Goal: Information Seeking & Learning: Learn about a topic

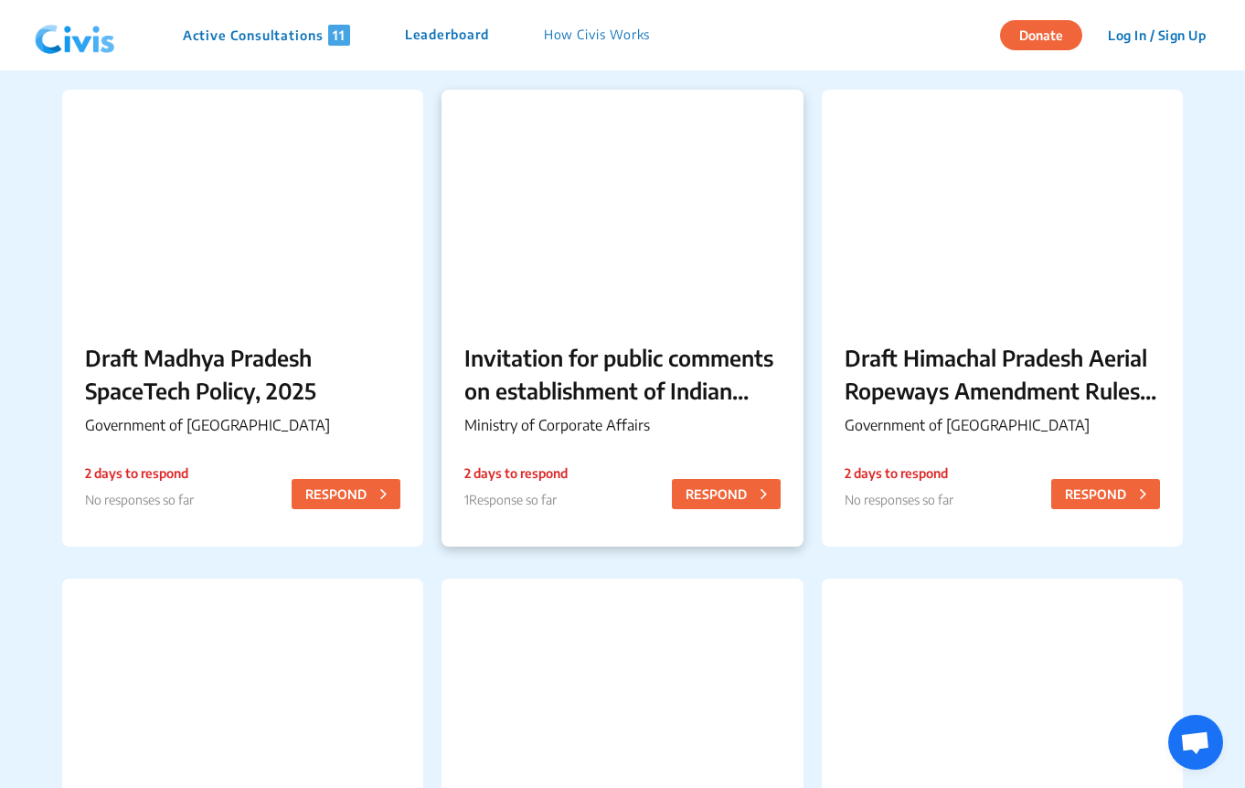
scroll to position [161, 0]
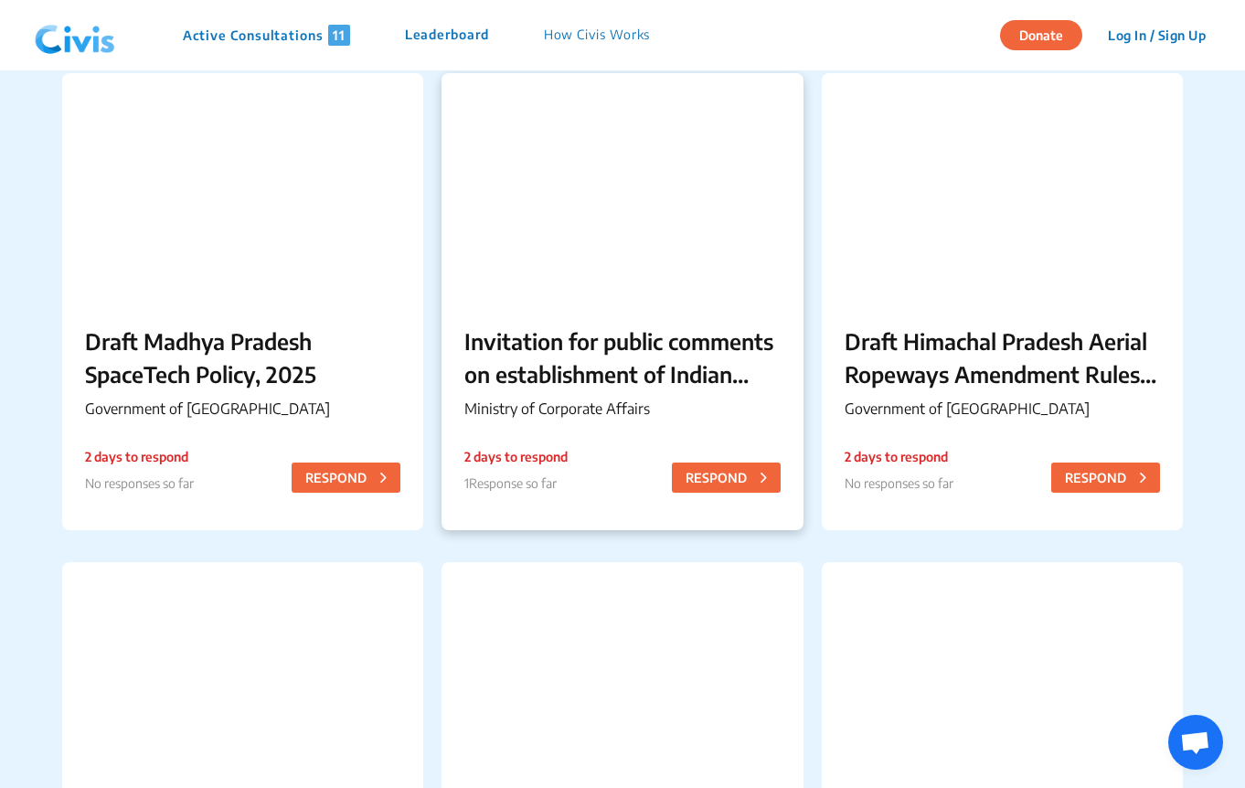
click at [688, 390] on div "Invitation for public comments on establishment of Indian Multi-Disciplinary Pa…" at bounding box center [622, 376] width 361 height 148
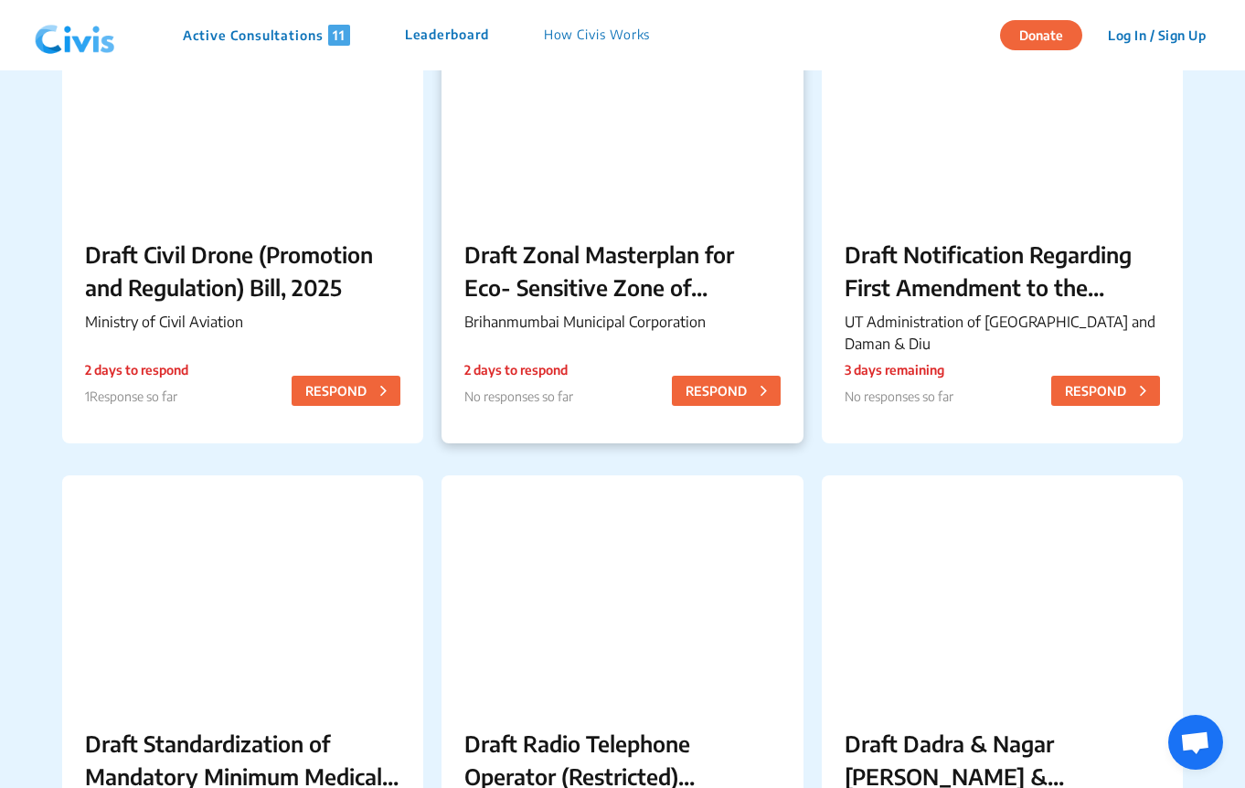
scroll to position [747, 0]
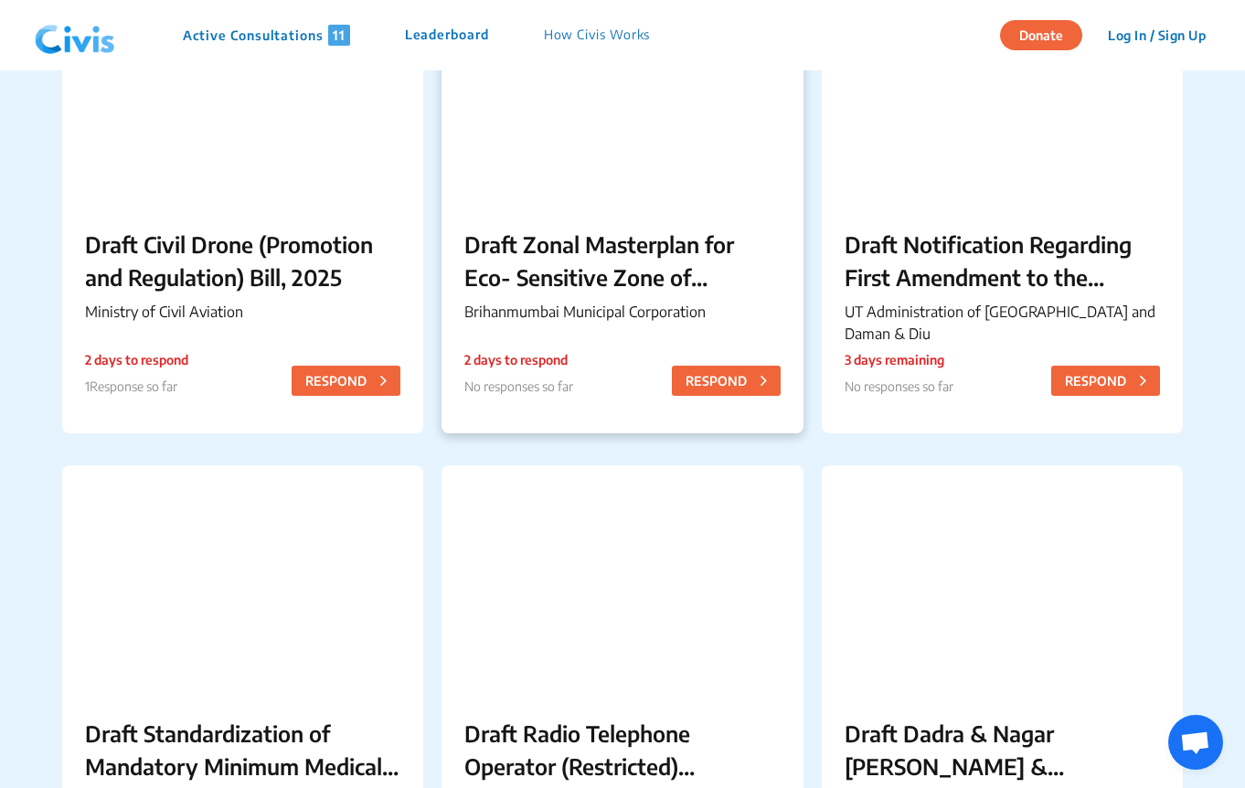
click at [645, 280] on p "Draft Zonal Masterplan for Eco- Sensitive Zone of [PERSON_NAME][GEOGRAPHIC_DATA]" at bounding box center [621, 261] width 315 height 66
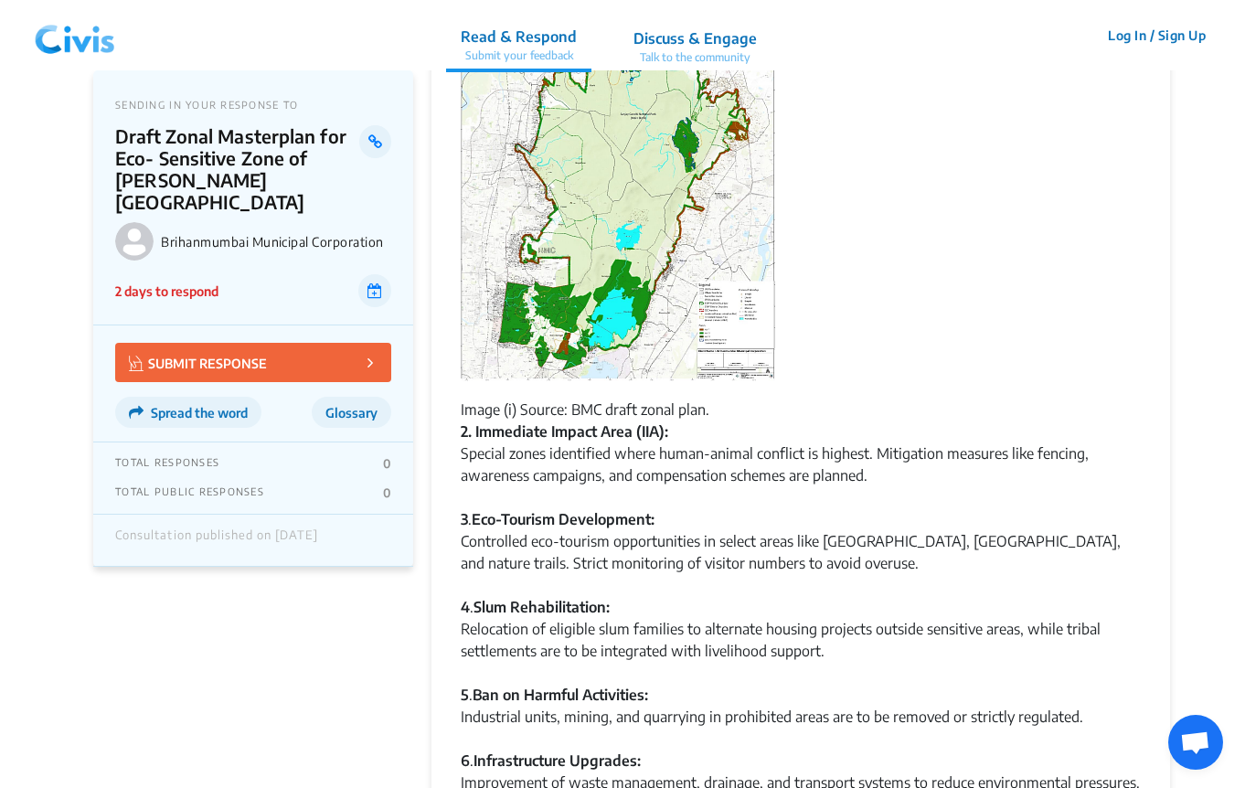
scroll to position [1008, 0]
click at [813, 555] on div "3 . Eco-Tourism Development: Controlled eco-tourism opportunities in select are…" at bounding box center [801, 551] width 680 height 88
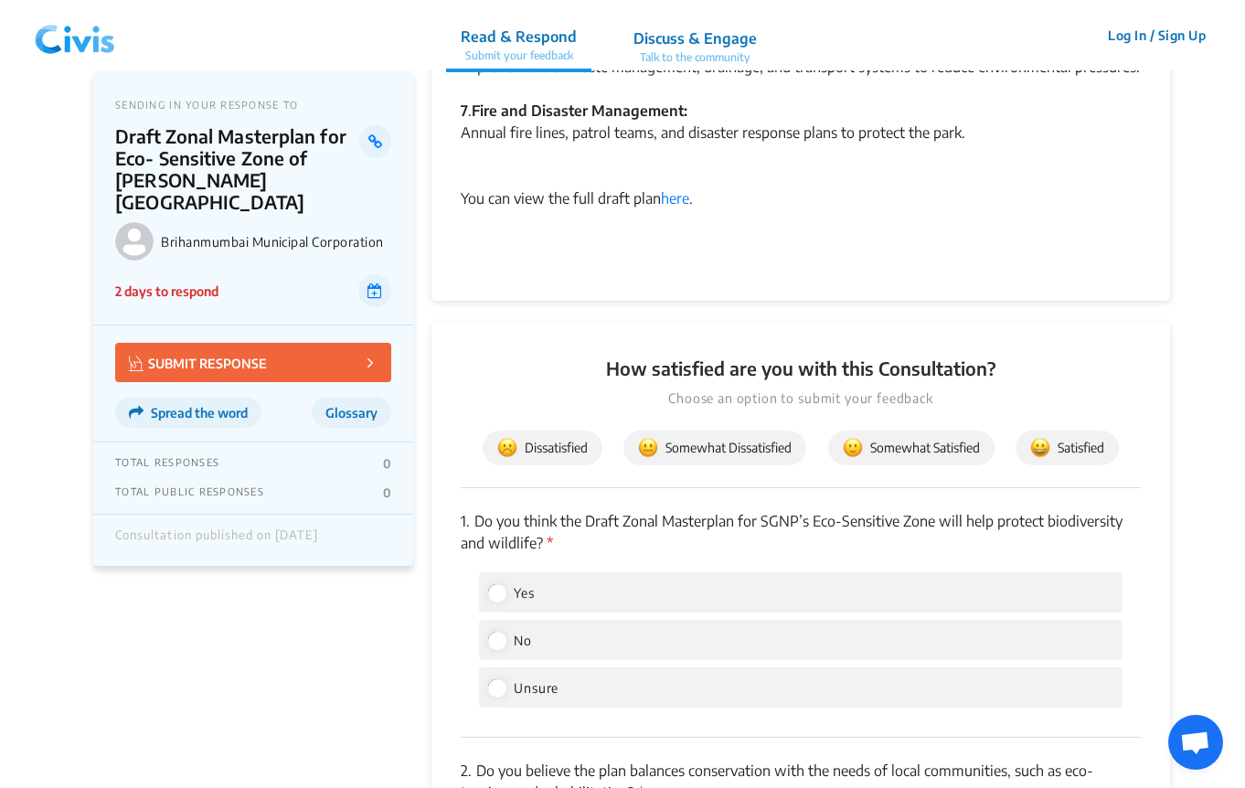
scroll to position [1782, 0]
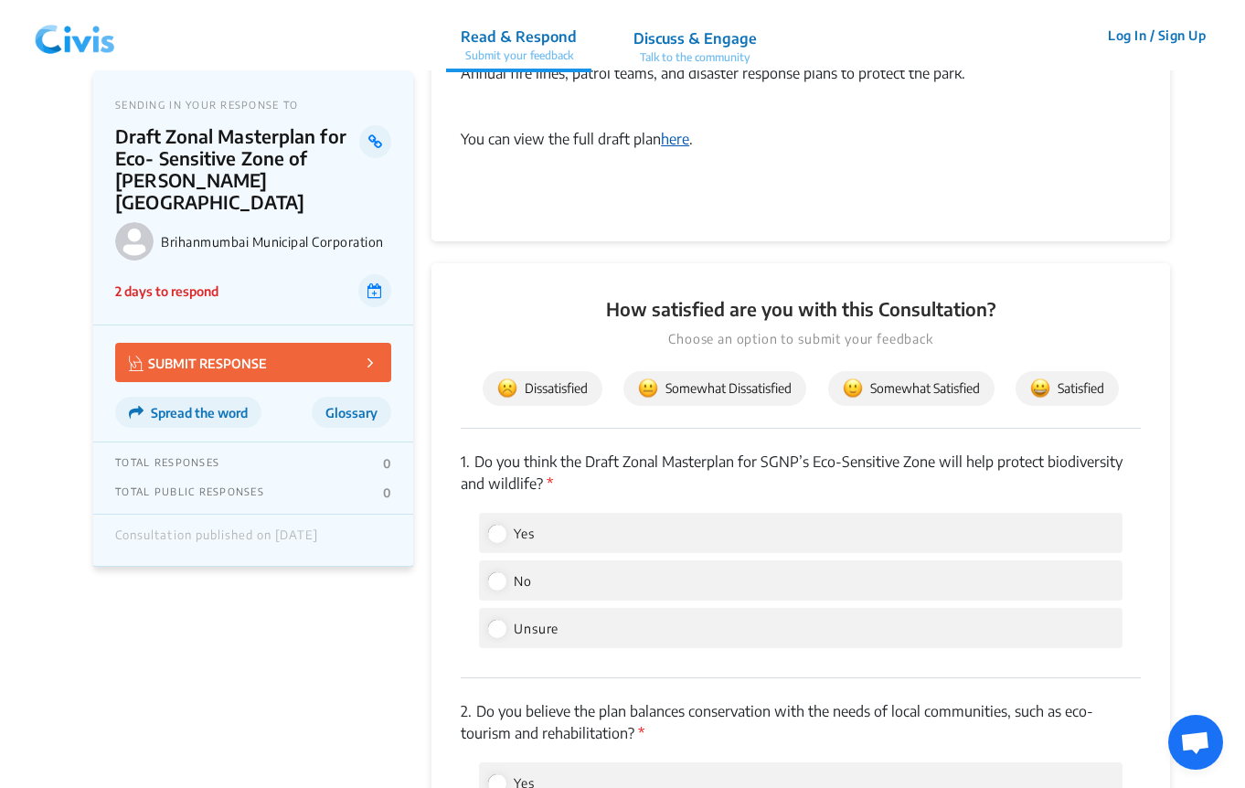
click at [677, 135] on link "here" at bounding box center [675, 139] width 28 height 18
